Goal: Information Seeking & Learning: Learn about a topic

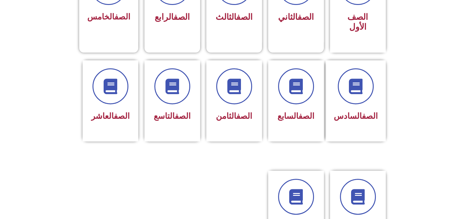
scroll to position [223, 0]
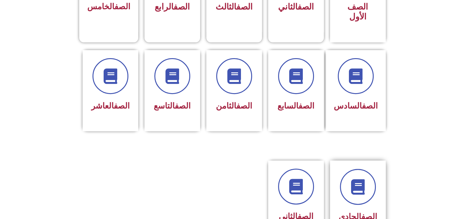
click at [371, 169] on div at bounding box center [357, 187] width 39 height 36
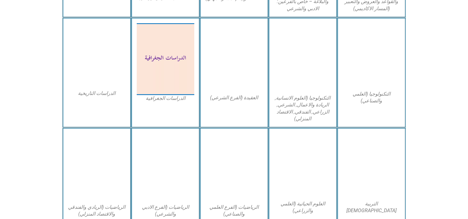
scroll to position [309, 0]
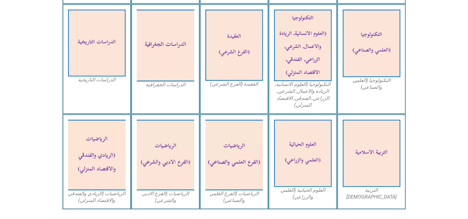
click at [371, 163] on img at bounding box center [370, 153] width 57 height 67
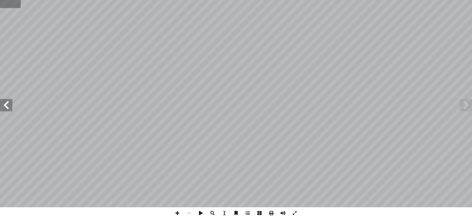
click at [5, 2] on input "text" at bounding box center [10, 4] width 21 height 8
type input "**"
click at [177, 211] on span at bounding box center [178, 213] width 12 height 12
click at [176, 214] on span at bounding box center [178, 213] width 12 height 12
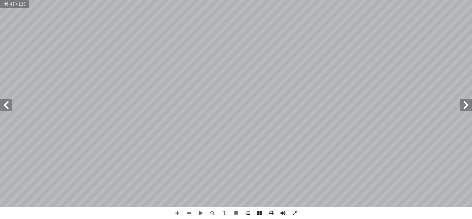
click at [188, 210] on span at bounding box center [189, 213] width 12 height 12
click at [177, 211] on span at bounding box center [178, 213] width 12 height 12
click at [188, 212] on span at bounding box center [189, 213] width 12 height 12
click at [189, 212] on span at bounding box center [189, 213] width 12 height 12
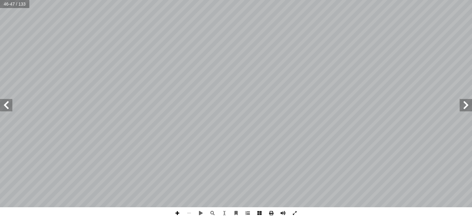
click at [176, 213] on span at bounding box center [178, 213] width 12 height 12
click at [187, 212] on span at bounding box center [189, 213] width 12 height 12
click at [464, 106] on span at bounding box center [466, 105] width 12 height 12
click at [468, 106] on span at bounding box center [466, 105] width 12 height 12
click at [6, 104] on span at bounding box center [6, 105] width 12 height 12
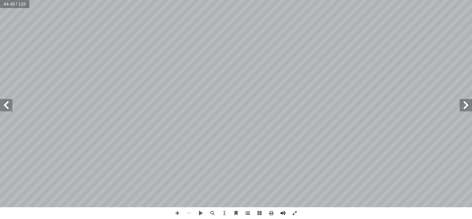
click at [6, 104] on span at bounding box center [6, 105] width 12 height 12
click at [179, 213] on span at bounding box center [178, 213] width 12 height 12
click at [189, 209] on span at bounding box center [189, 213] width 12 height 12
click at [4, 104] on span at bounding box center [6, 105] width 12 height 12
click at [176, 213] on span at bounding box center [178, 213] width 12 height 12
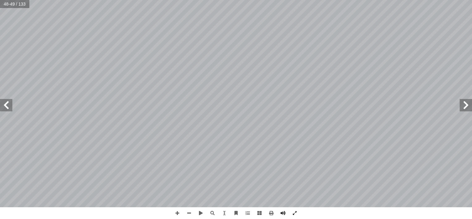
click at [5, 108] on span at bounding box center [6, 105] width 12 height 12
click at [189, 214] on span at bounding box center [189, 213] width 12 height 12
